Goal: Information Seeking & Learning: Understand process/instructions

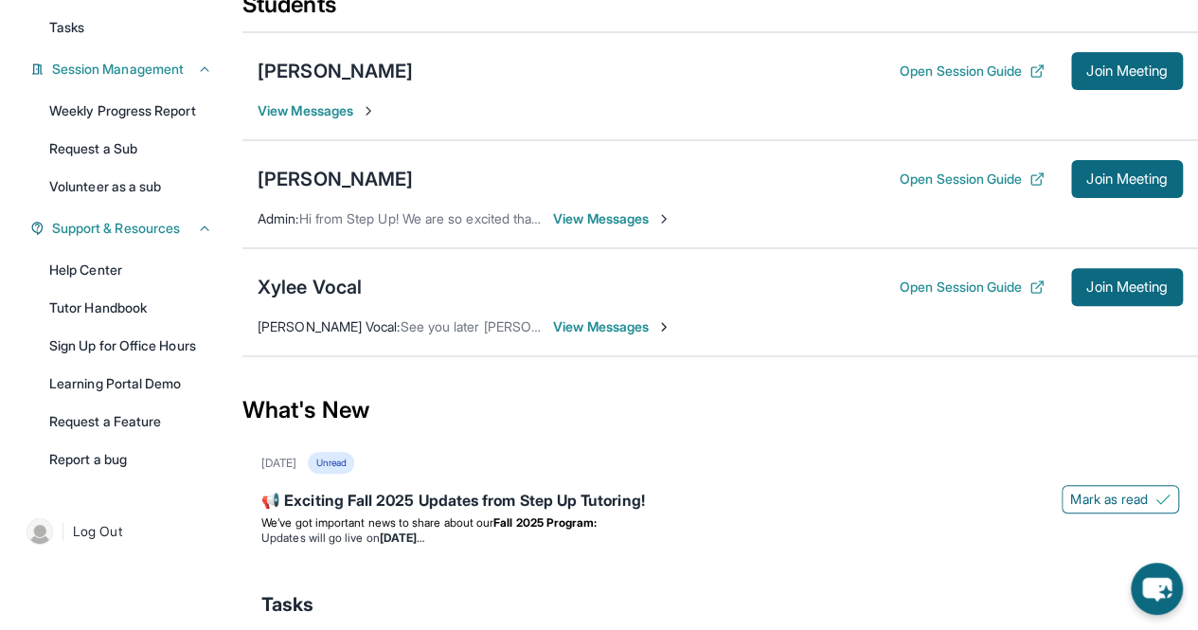
scroll to position [248, 0]
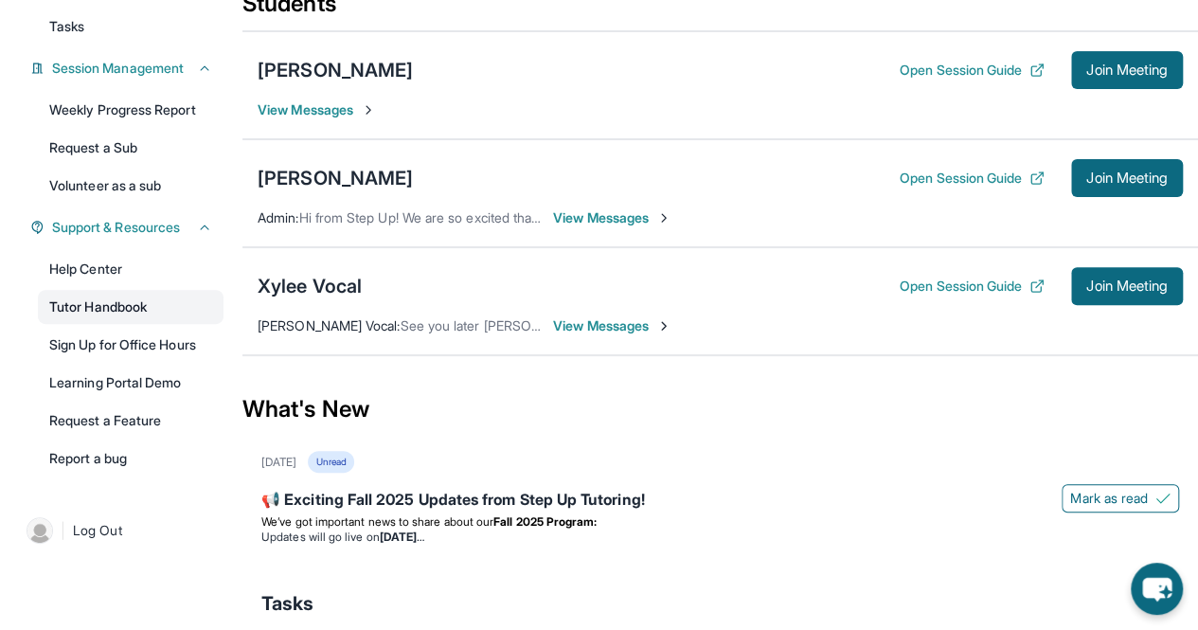
click at [163, 310] on link "Tutor Handbook" at bounding box center [131, 307] width 186 height 34
click at [363, 173] on div "[PERSON_NAME]" at bounding box center [335, 178] width 155 height 27
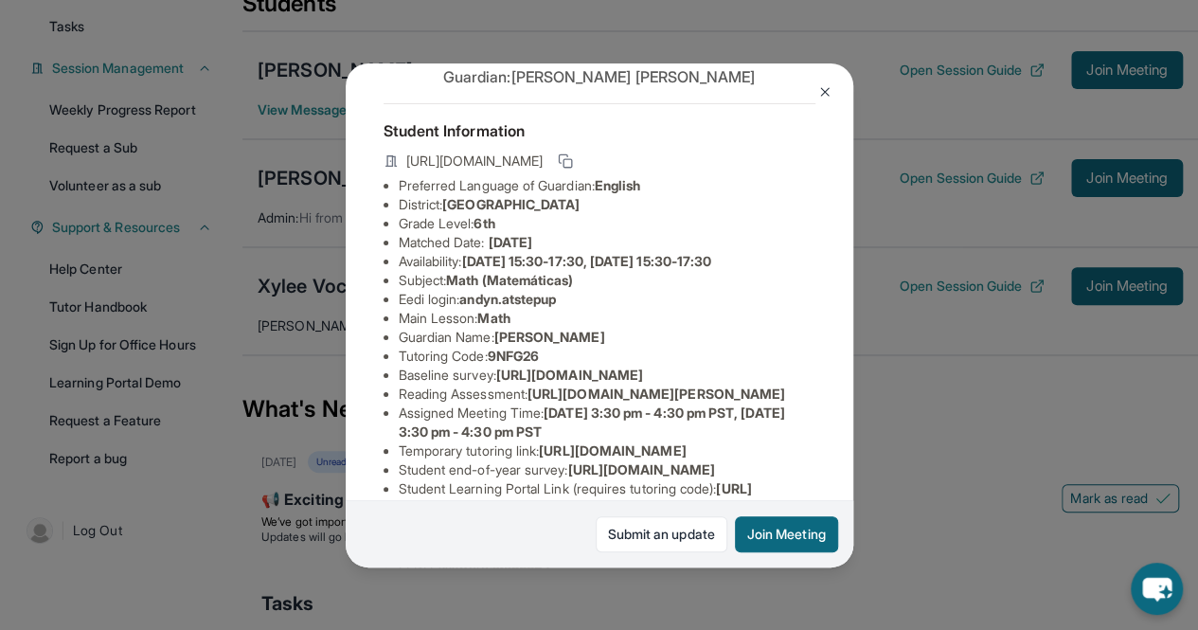
scroll to position [67, 0]
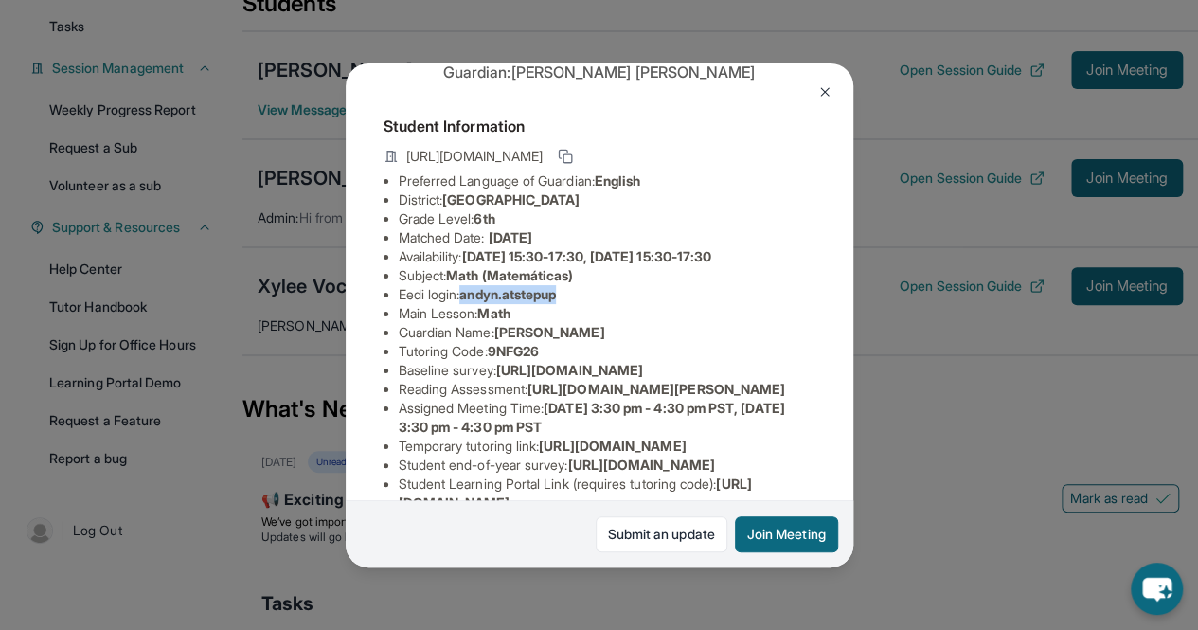
drag, startPoint x: 468, startPoint y: 309, endPoint x: 578, endPoint y: 315, distance: 110.1
click at [578, 304] on li "Eedi login : [PERSON_NAME].atstepup" at bounding box center [607, 294] width 417 height 19
copy span "andyn.atstepup"
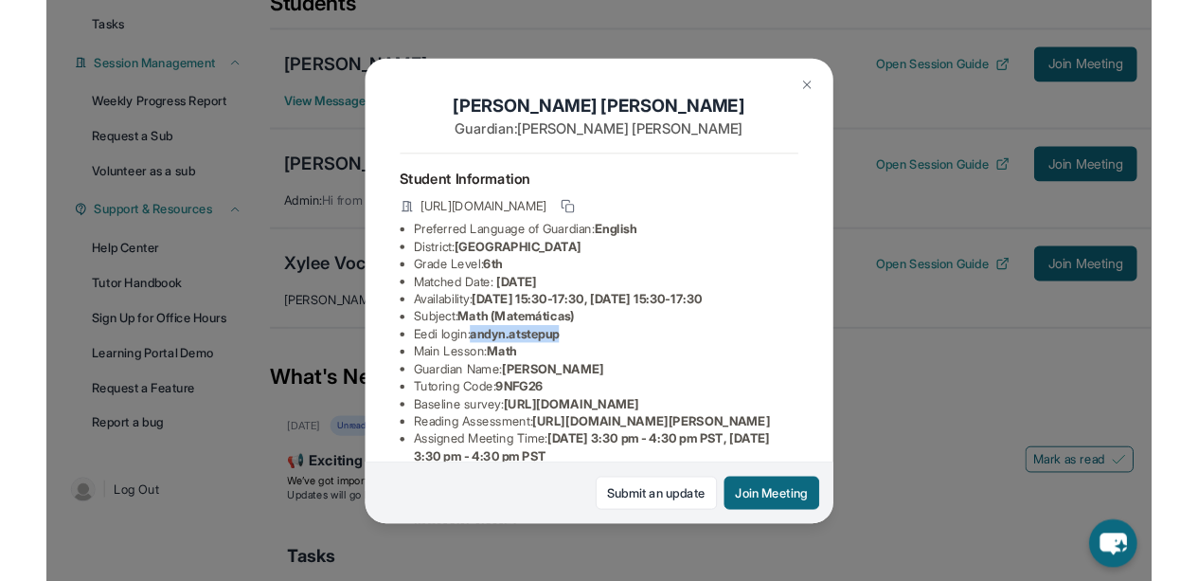
scroll to position [398, 0]
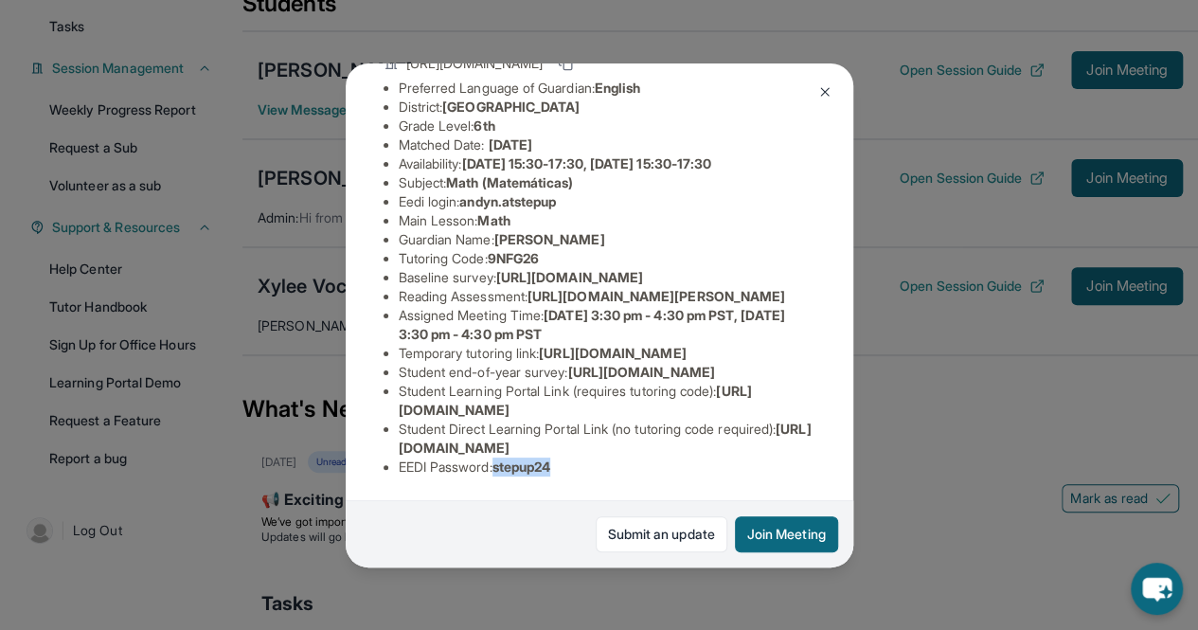
drag, startPoint x: 502, startPoint y: 454, endPoint x: 570, endPoint y: 447, distance: 68.5
click at [570, 458] on li "EEDI Password : stepup24" at bounding box center [607, 467] width 417 height 19
copy span "stepup24"
click at [824, 84] on img at bounding box center [825, 91] width 15 height 15
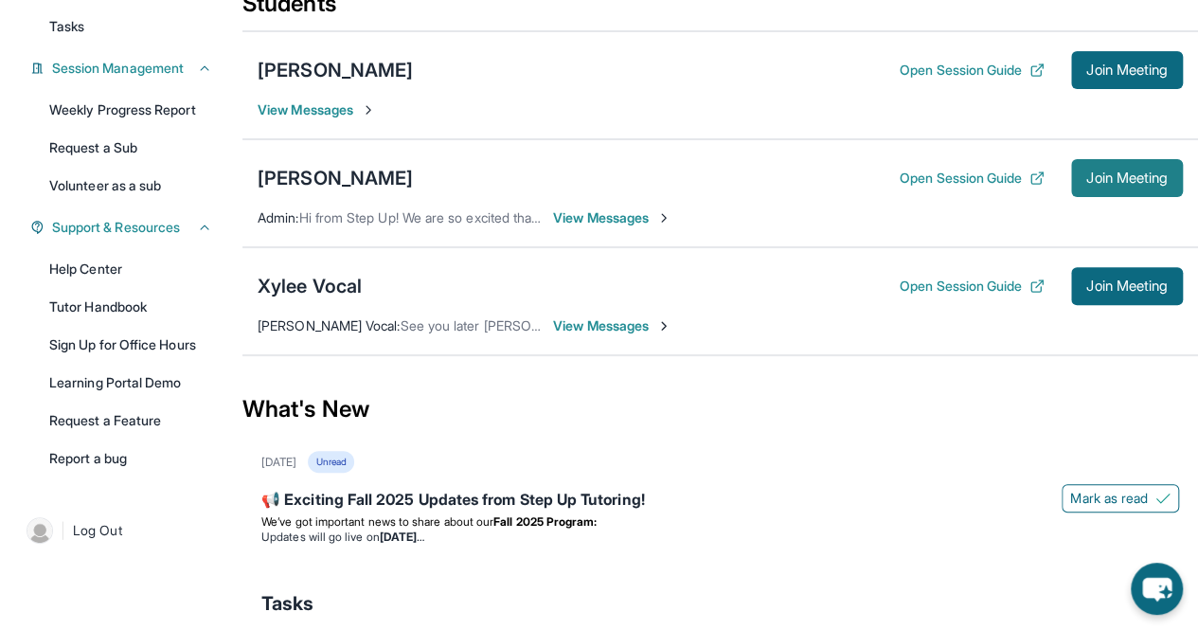
click at [1086, 191] on button "Join Meeting" at bounding box center [1128, 178] width 112 height 38
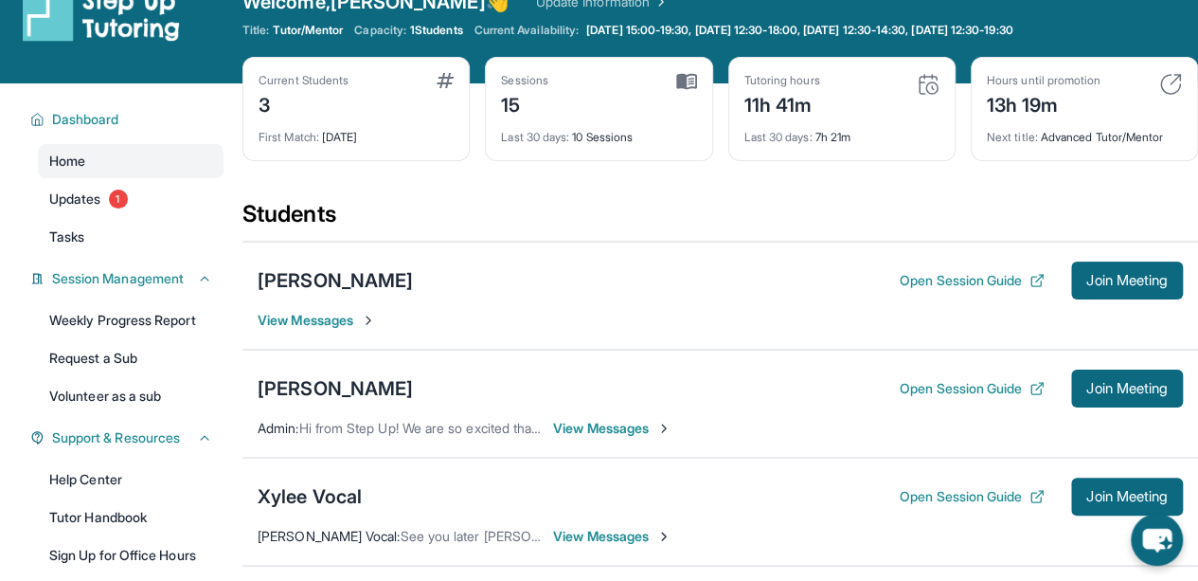
scroll to position [0, 0]
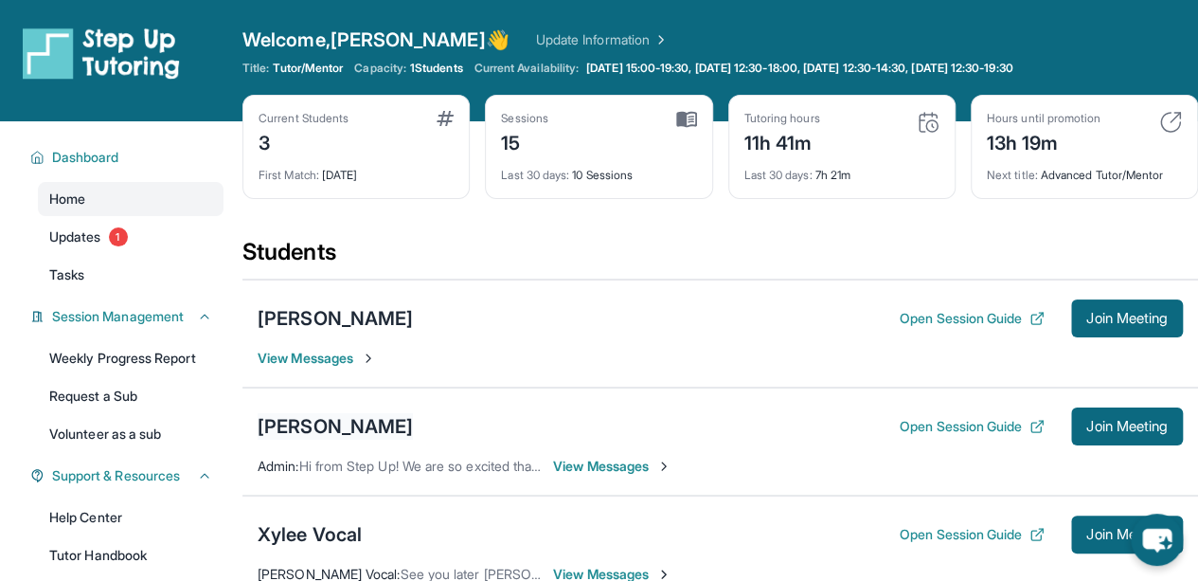
click at [369, 422] on div "[PERSON_NAME]" at bounding box center [335, 426] width 155 height 27
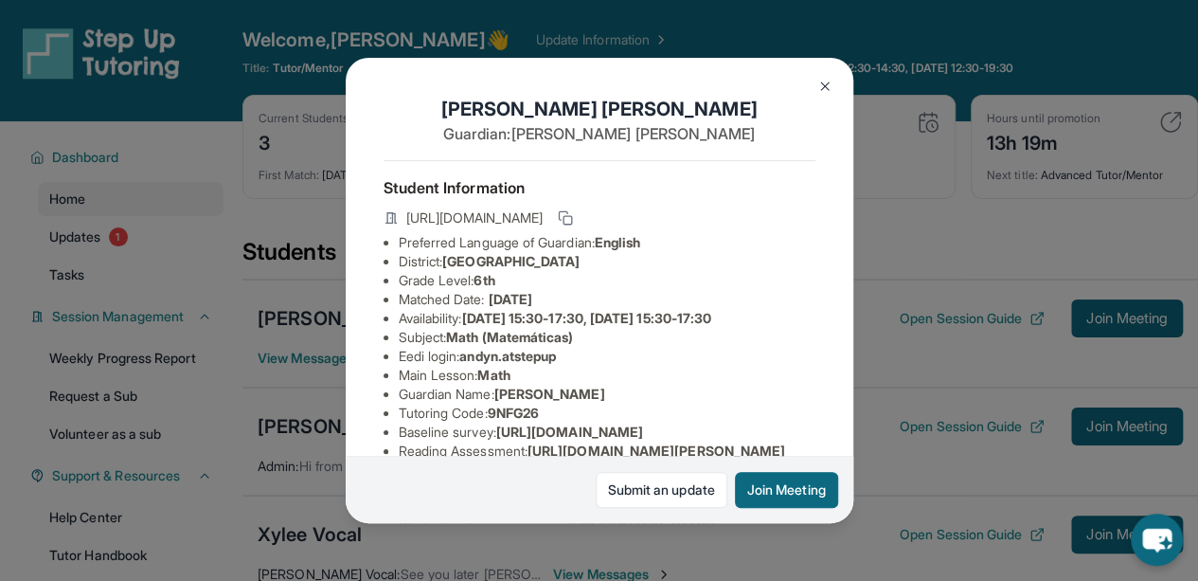
click at [471, 364] on span "andyn.atstepup" at bounding box center [507, 356] width 97 height 16
drag, startPoint x: 469, startPoint y: 371, endPoint x: 591, endPoint y: 305, distance: 139.0
click at [591, 305] on ul "Preferred Language of Guardian: English District: [GEOGRAPHIC_DATA] Grade Level…" at bounding box center [600, 432] width 432 height 398
copy ul "Availability: [DATE] 15:30-17:30, [DATE] 15:30-17:30 Subject : Math (Matemática…"
click at [642, 366] on li "Eedi login : [PERSON_NAME].atstepup" at bounding box center [607, 356] width 417 height 19
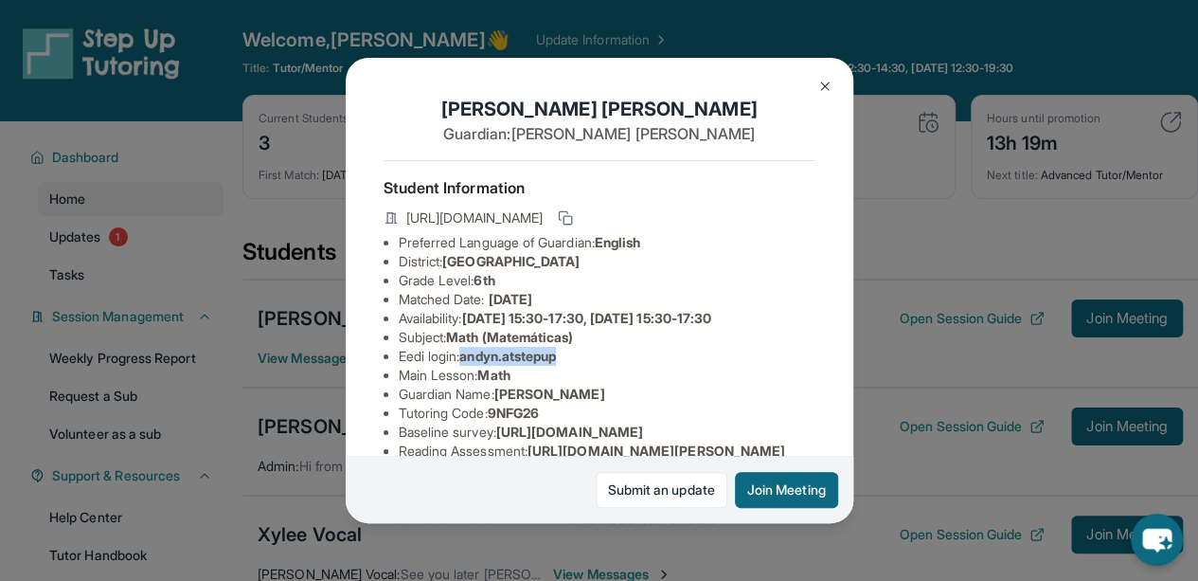
drag, startPoint x: 572, startPoint y: 374, endPoint x: 468, endPoint y: 367, distance: 104.5
click at [468, 366] on li "Eedi login : [PERSON_NAME].atstepup" at bounding box center [607, 356] width 417 height 19
copy span "andyn.atstepup"
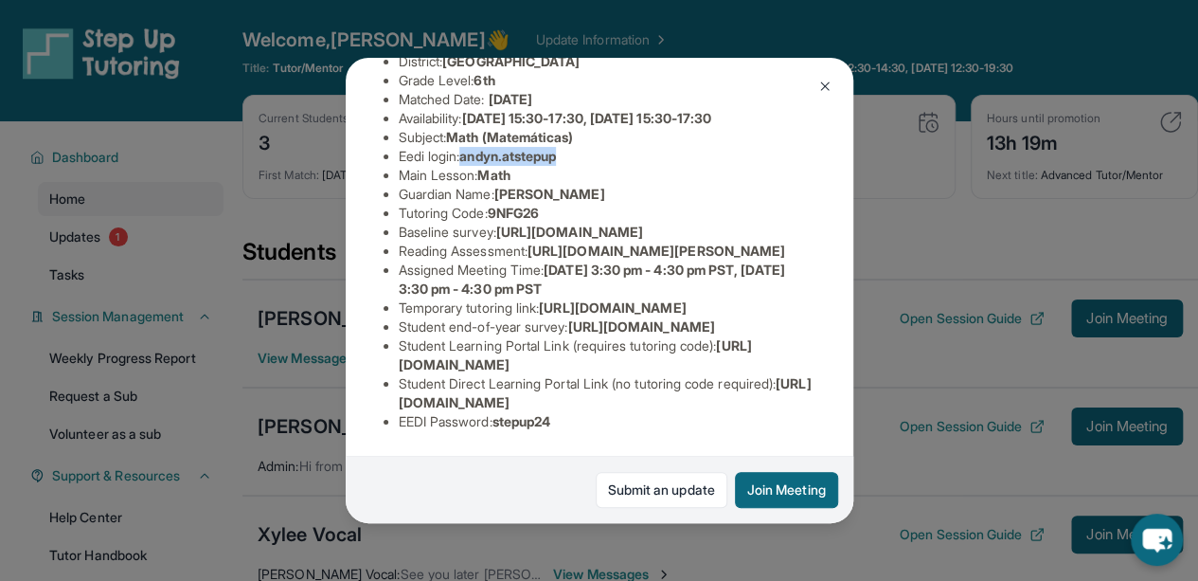
scroll to position [437, 0]
drag, startPoint x: 590, startPoint y: 411, endPoint x: 504, endPoint y: 405, distance: 86.5
click at [504, 412] on li "EEDI Password : stepup24" at bounding box center [607, 421] width 417 height 19
copy span "stepup24"
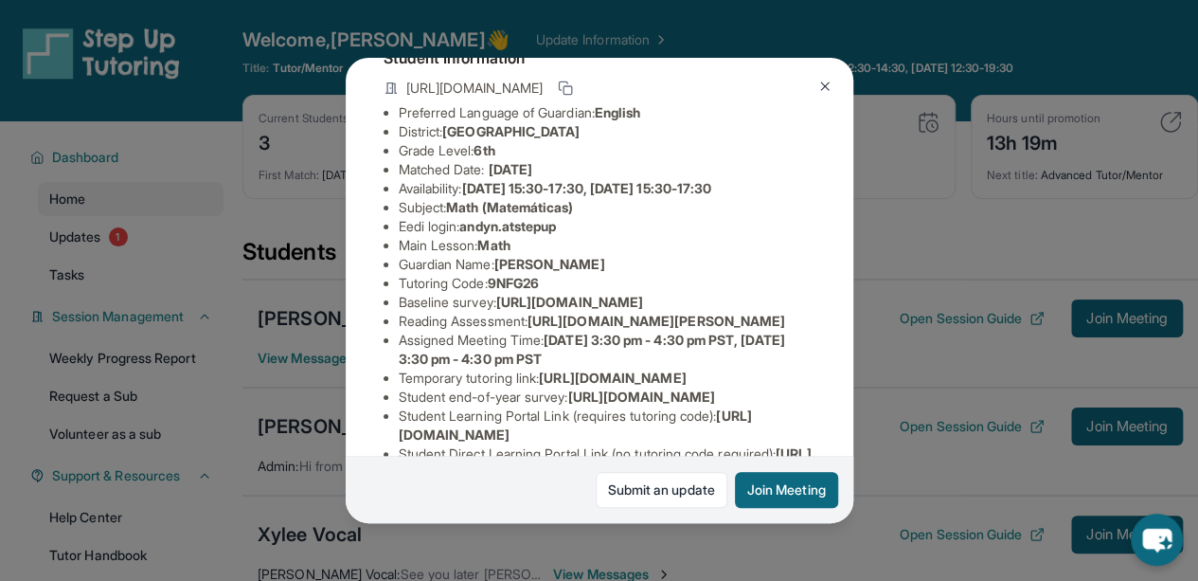
scroll to position [118, 0]
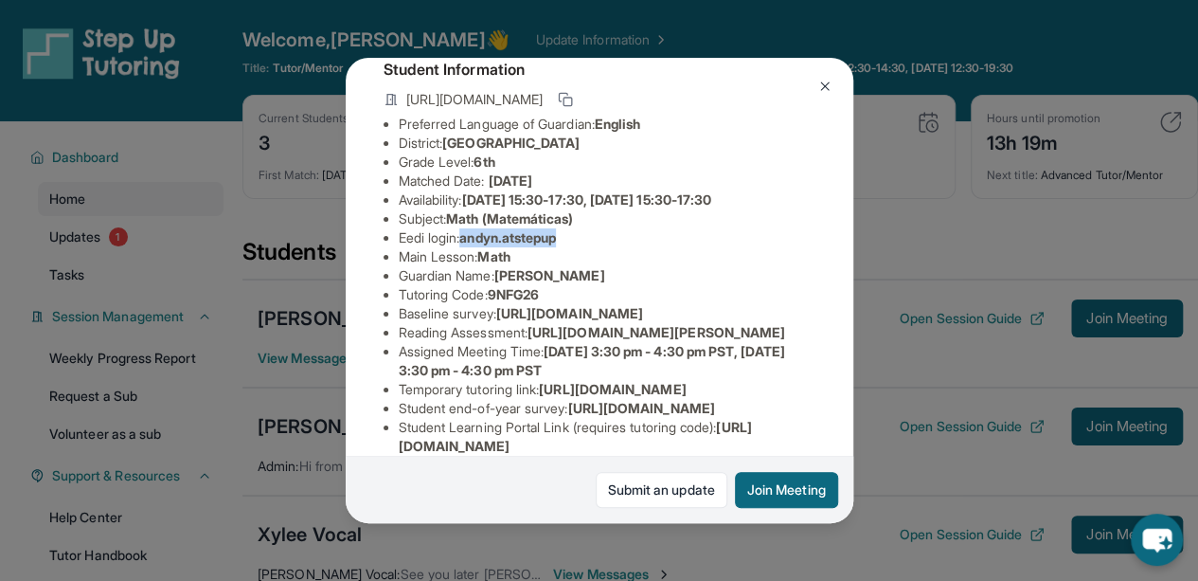
drag, startPoint x: 465, startPoint y: 254, endPoint x: 597, endPoint y: 226, distance: 134.5
click at [597, 226] on ul "Preferred Language of Guardian: English District: [GEOGRAPHIC_DATA] Grade Level…" at bounding box center [600, 314] width 432 height 398
copy ul "Math (Matemáticas) Eedi login :"
drag, startPoint x: 466, startPoint y: 250, endPoint x: 574, endPoint y: 251, distance: 108.0
click at [574, 247] on li "Eedi login : [PERSON_NAME].atstepup" at bounding box center [607, 237] width 417 height 19
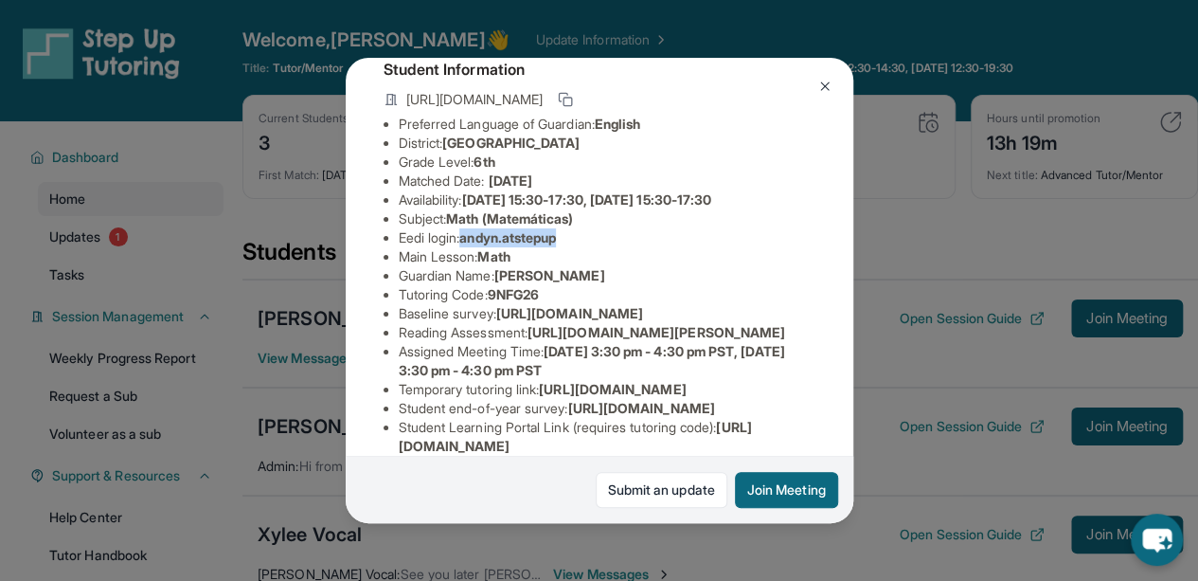
copy span "andyn.atstepup"
